Goal: Navigation & Orientation: Go to known website

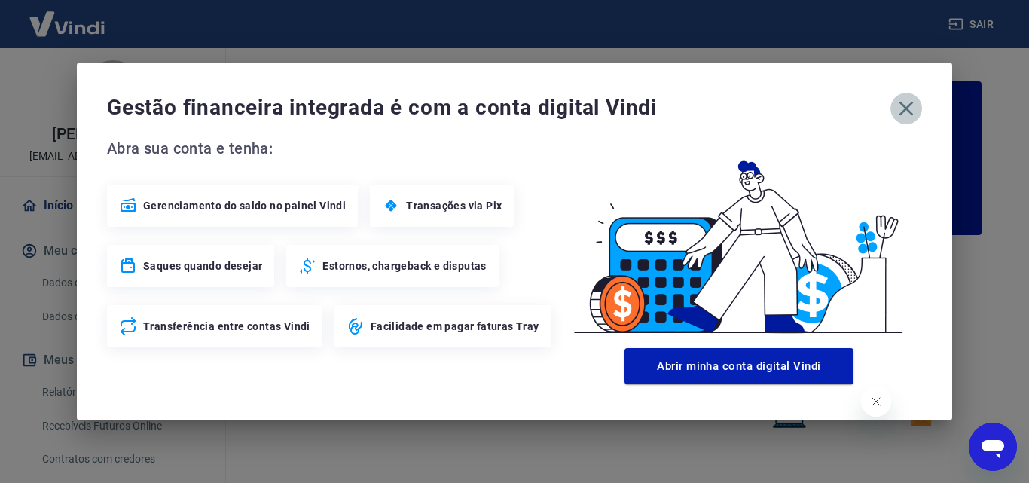
click at [902, 108] on icon "button" at bounding box center [906, 108] width 24 height 24
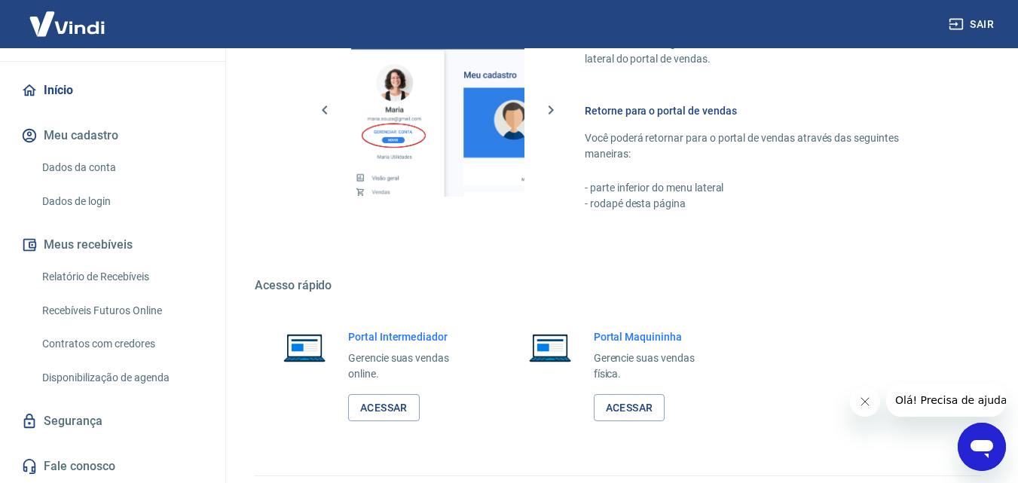
scroll to position [909, 0]
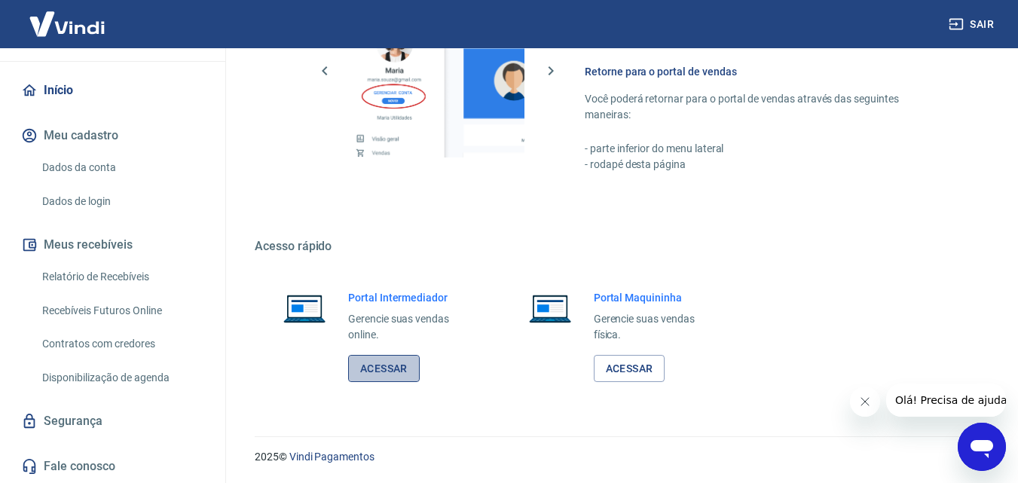
click at [383, 371] on link "Acessar" at bounding box center [384, 369] width 72 height 28
